Goal: Transaction & Acquisition: Purchase product/service

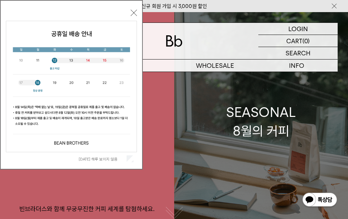
click at [242, 123] on div "SEASONAL 8월의 커피" at bounding box center [261, 121] width 70 height 37
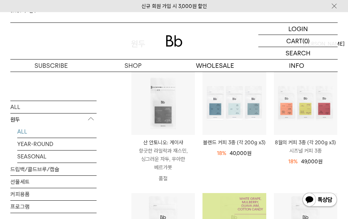
scroll to position [32, 0]
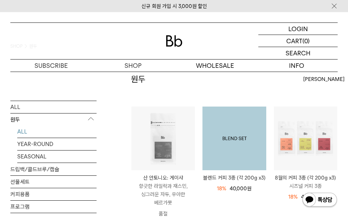
click at [232, 129] on img at bounding box center [235, 138] width 64 height 64
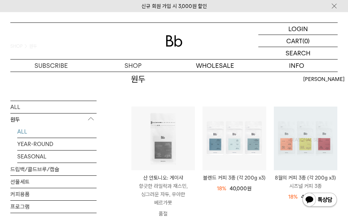
click at [311, 148] on img at bounding box center [306, 138] width 64 height 64
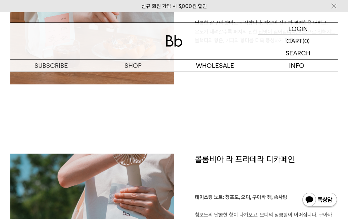
scroll to position [575, 0]
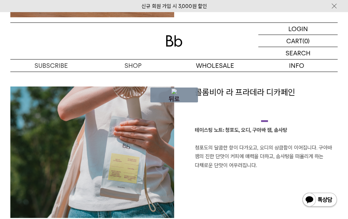
drag, startPoint x: 271, startPoint y: 121, endPoint x: 113, endPoint y: 128, distance: 157.9
